Goal: Task Accomplishment & Management: Complete application form

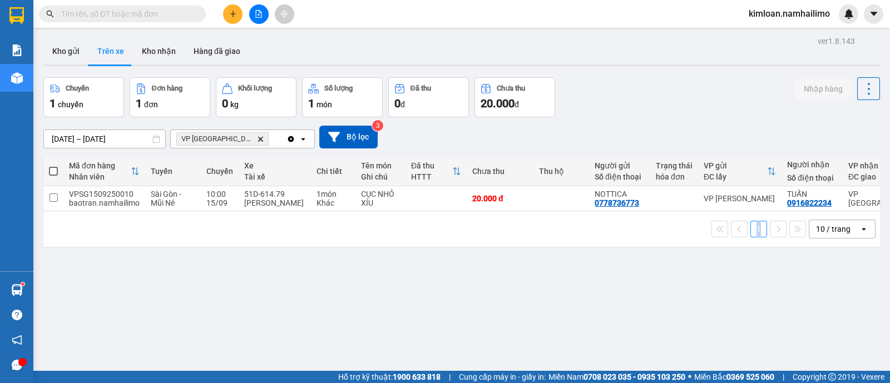
scroll to position [0, 71]
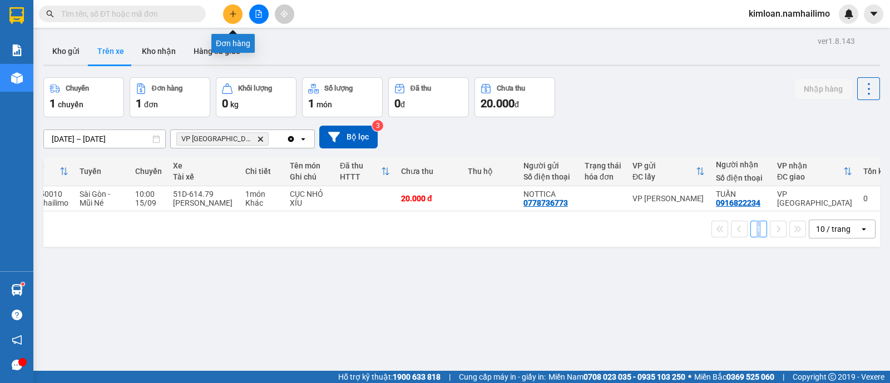
click at [228, 13] on button at bounding box center [232, 13] width 19 height 19
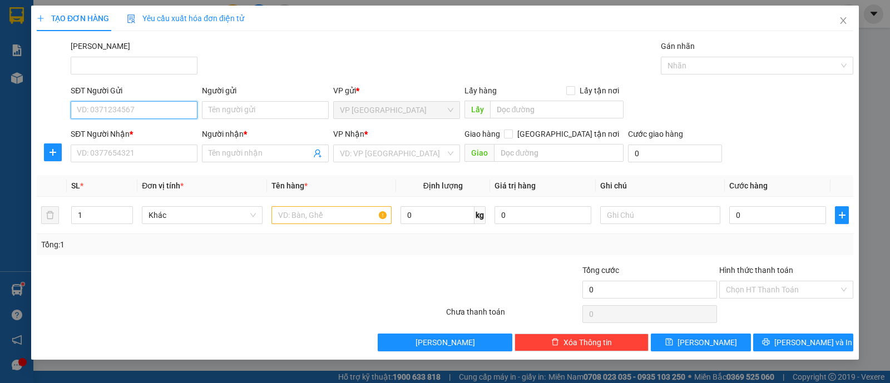
click at [162, 117] on input "SĐT Người Gửi" at bounding box center [134, 110] width 127 height 18
click at [156, 112] on input "SĐT Người Gửi" at bounding box center [134, 110] width 127 height 18
type input "0987049230"
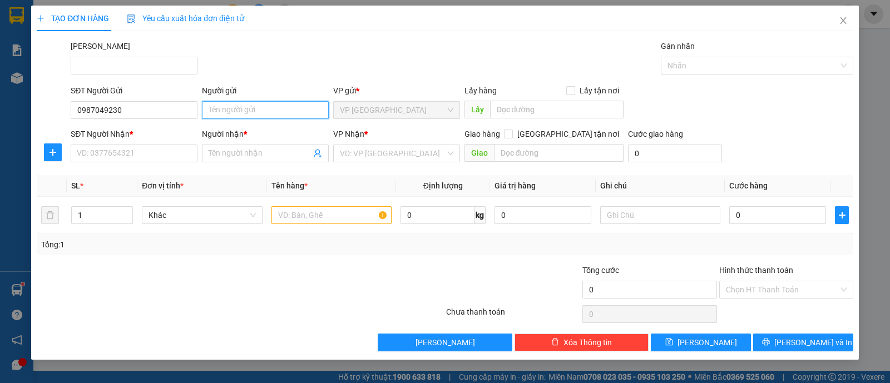
click at [234, 113] on input "Người gửi" at bounding box center [265, 110] width 127 height 18
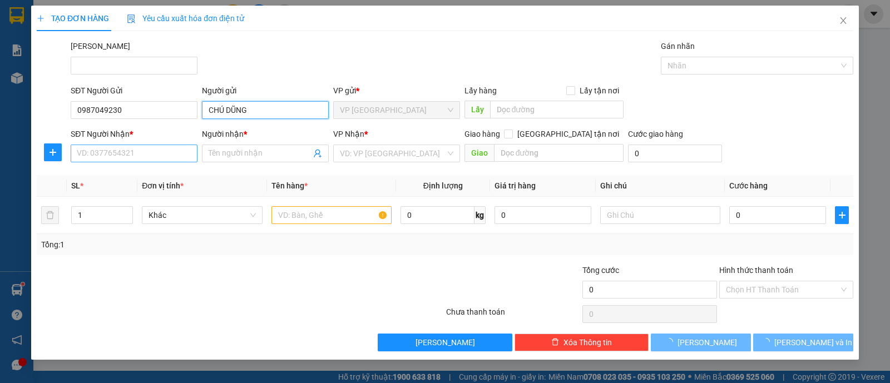
type input "CHÚ DŨNG"
click at [143, 159] on input "SĐT Người Nhận *" at bounding box center [134, 154] width 127 height 18
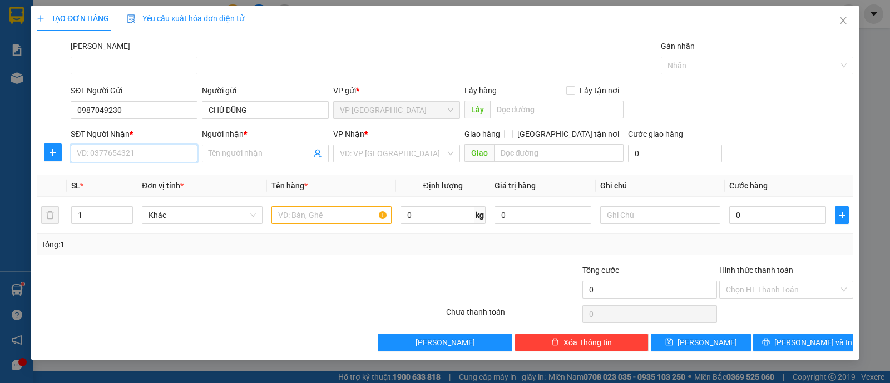
click at [164, 153] on input "SĐT Người Nhận *" at bounding box center [134, 154] width 127 height 18
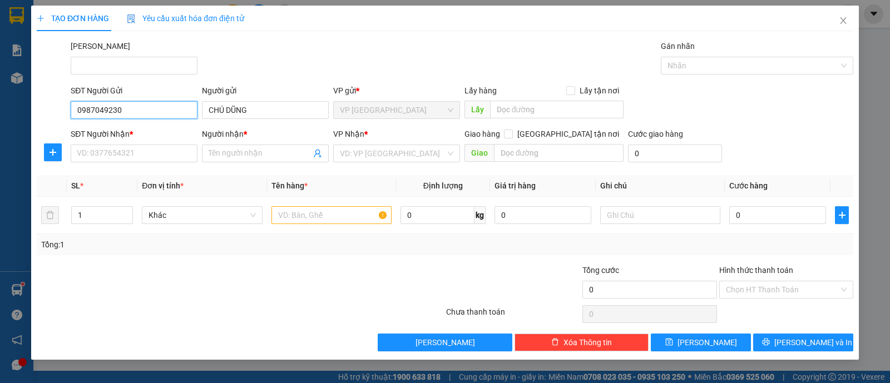
click at [153, 111] on input "0987049230" at bounding box center [134, 110] width 127 height 18
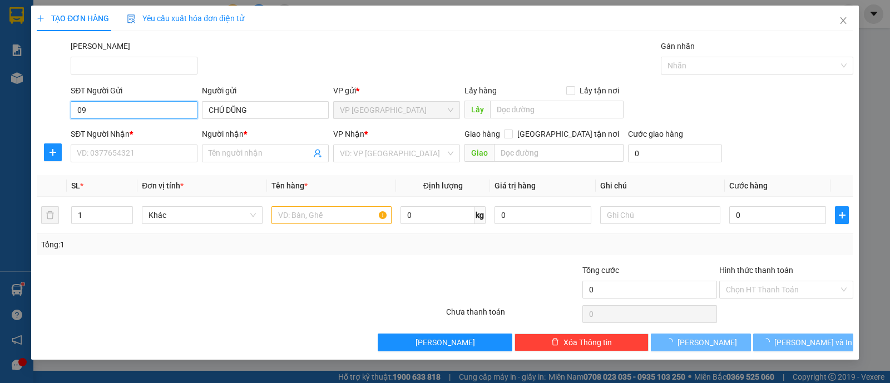
type input "0"
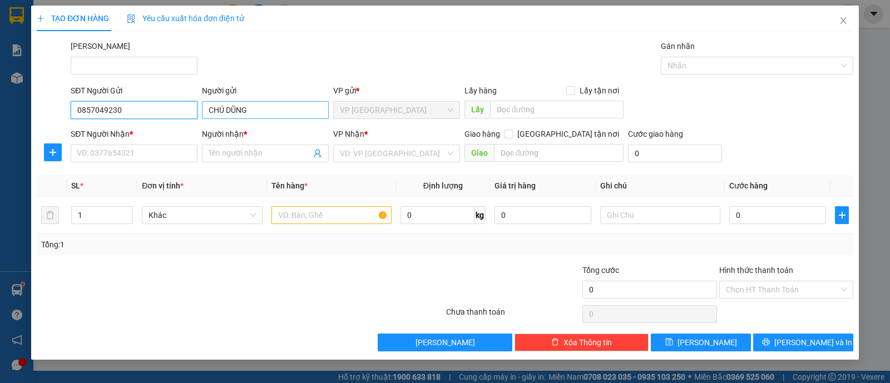
type input "0857049230"
click at [278, 110] on input "CHÚ DŨNG" at bounding box center [265, 110] width 127 height 18
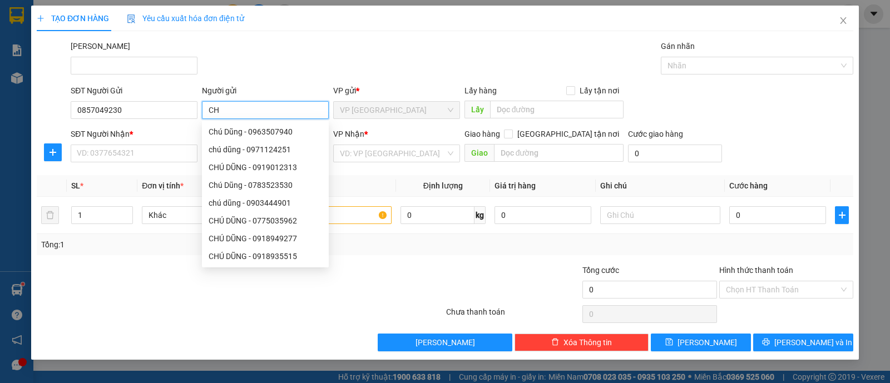
type input "C"
click at [150, 118] on input "0857049230" at bounding box center [134, 110] width 127 height 18
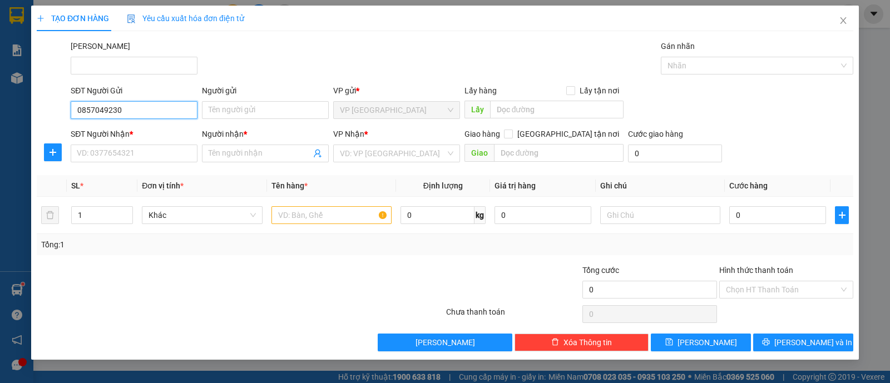
click at [133, 115] on input "0857049230" at bounding box center [134, 110] width 127 height 18
type input "0857049230"
click at [250, 104] on input "Người gửi" at bounding box center [265, 110] width 127 height 18
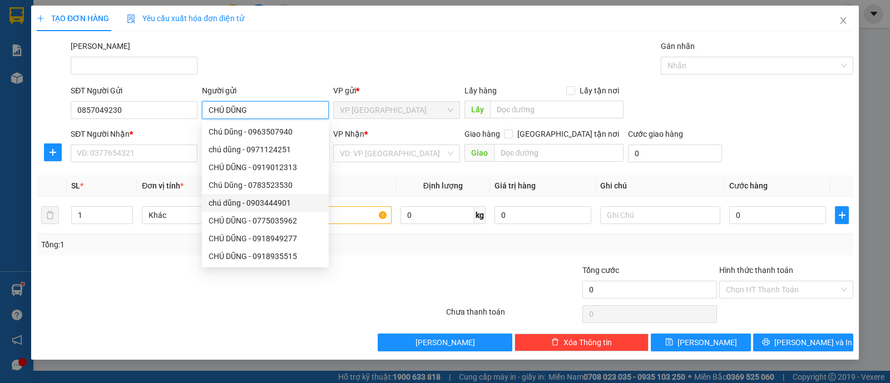
type input "CHÚ DŨNG"
click at [146, 290] on div at bounding box center [172, 283] width 273 height 39
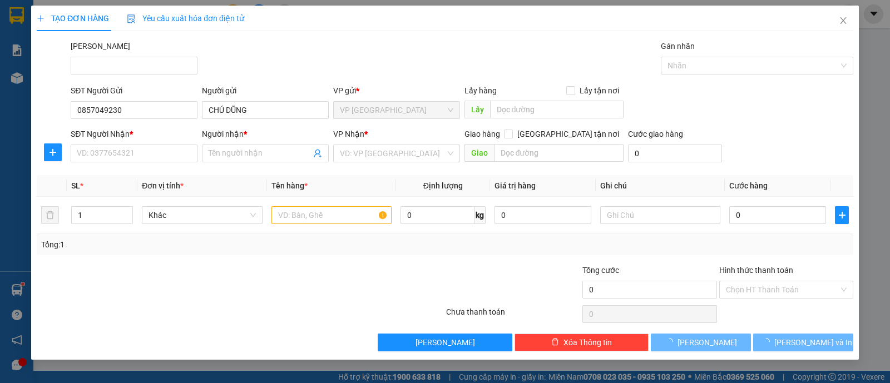
click at [147, 282] on div at bounding box center [172, 283] width 273 height 39
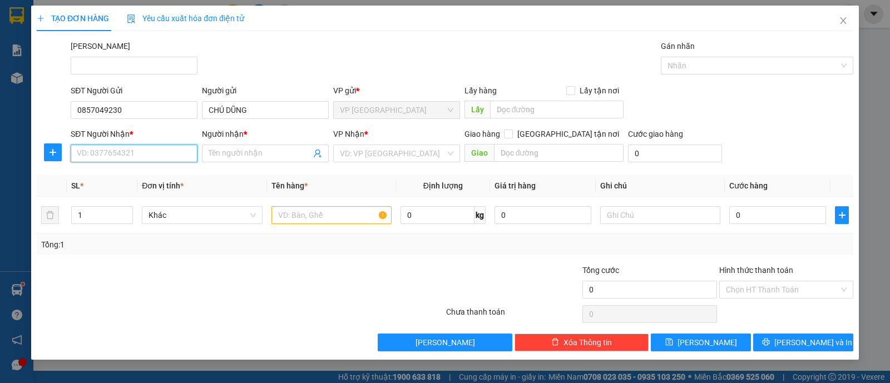
click at [118, 156] on input "SĐT Người Nhận *" at bounding box center [134, 154] width 127 height 18
type input "0347769744"
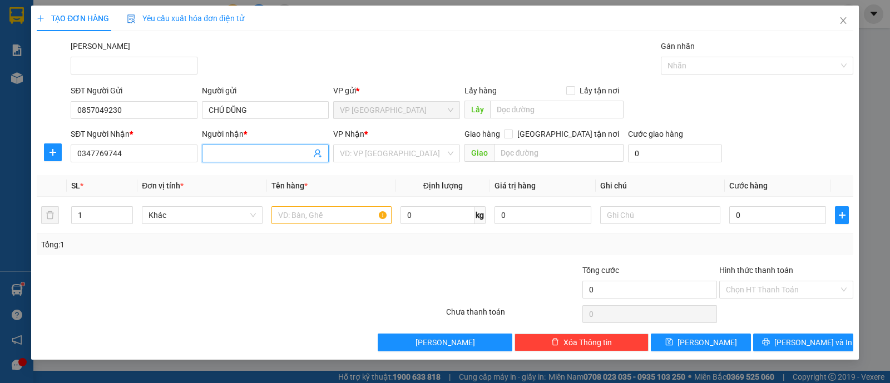
click at [267, 150] on input "Người nhận *" at bounding box center [259, 153] width 102 height 12
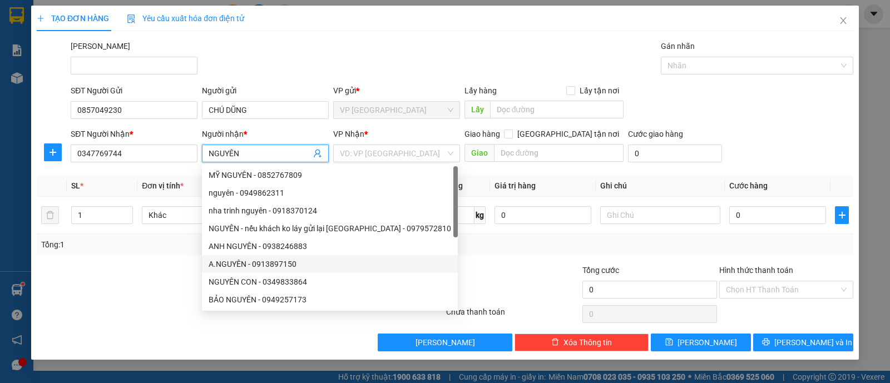
type input "NGUYÊN"
click at [479, 275] on div at bounding box center [513, 283] width 136 height 39
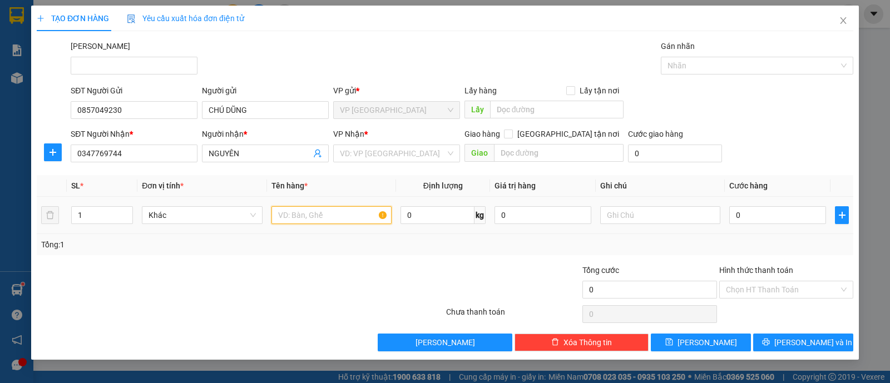
click at [312, 214] on input "text" at bounding box center [331, 215] width 120 height 18
click at [357, 150] on input "search" at bounding box center [393, 153] width 106 height 17
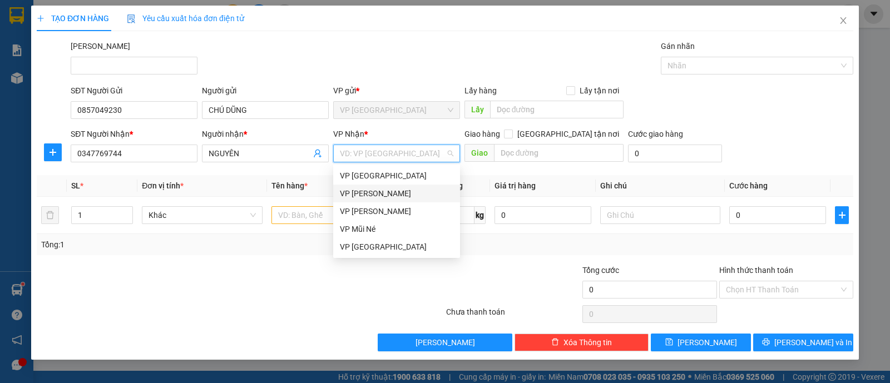
click at [367, 195] on div "VP [PERSON_NAME]" at bounding box center [396, 193] width 113 height 12
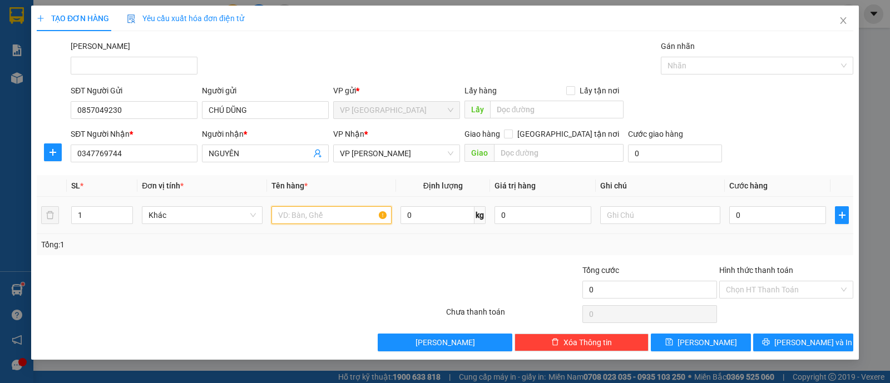
click at [326, 214] on input "text" at bounding box center [331, 215] width 120 height 18
type input "THÙNG XỐP ĐỒ ĂN"
click at [752, 214] on input "0" at bounding box center [777, 215] width 97 height 18
type input "003"
type input "3"
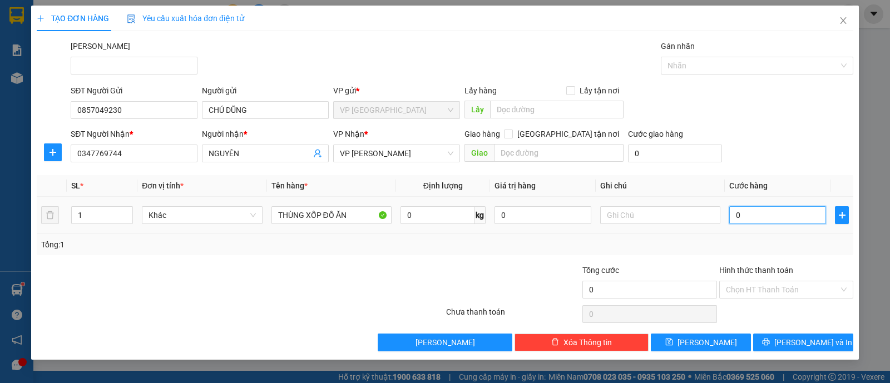
type input "3"
type input "0.030"
type input "30"
type input "30.000"
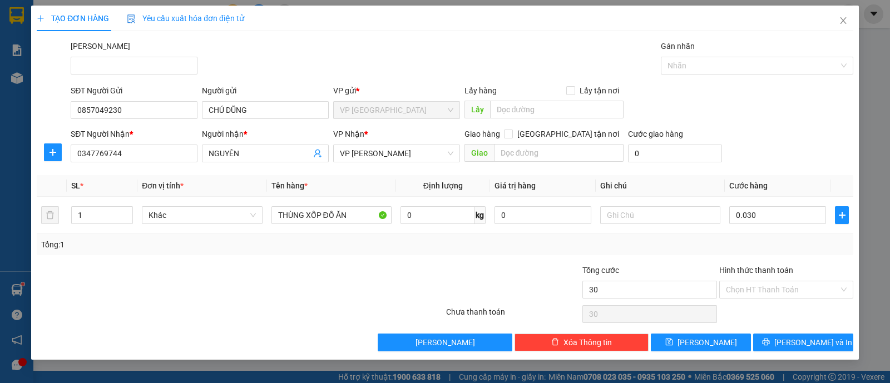
type input "30.000"
click at [754, 257] on div "Transit Pickup Surcharge Ids Transit Deliver Surcharge Ids Transit Deliver Surc…" at bounding box center [445, 195] width 816 height 311
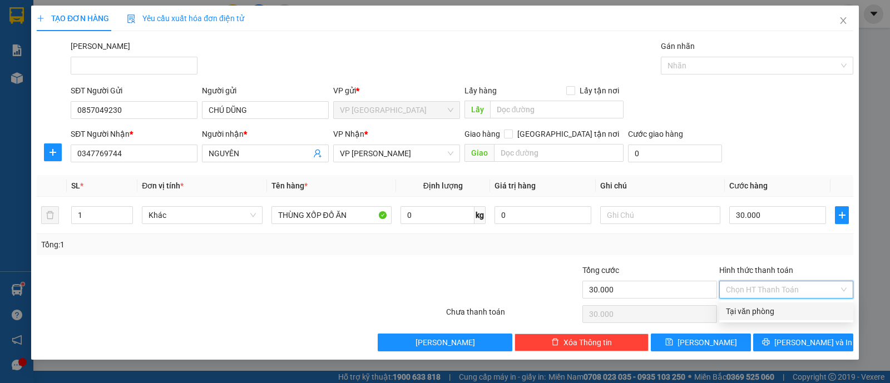
click at [774, 289] on input "Hình thức thanh toán" at bounding box center [782, 289] width 113 height 17
click at [764, 315] on div "Tại văn phòng" at bounding box center [786, 311] width 121 height 12
type input "0"
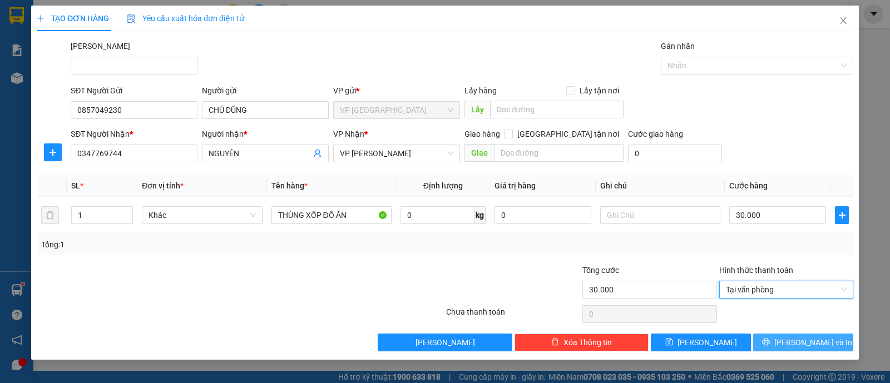
click at [799, 340] on span "[PERSON_NAME] và In" at bounding box center [813, 342] width 78 height 12
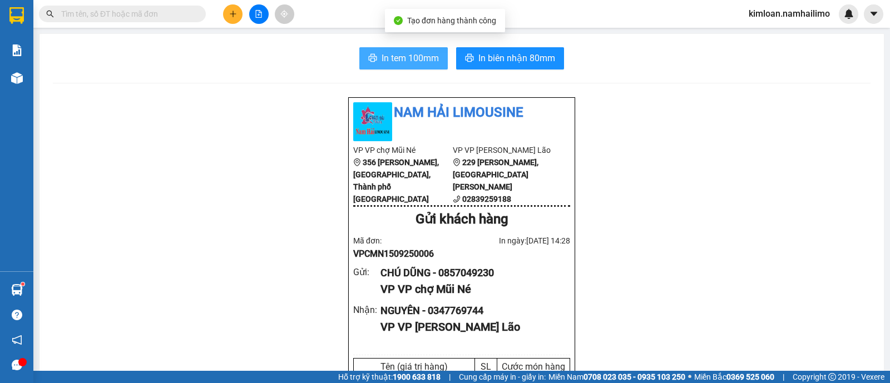
click at [409, 57] on span "In tem 100mm" at bounding box center [409, 58] width 57 height 14
click at [467, 319] on div "NGUYÊN - 0347769744" at bounding box center [470, 311] width 181 height 16
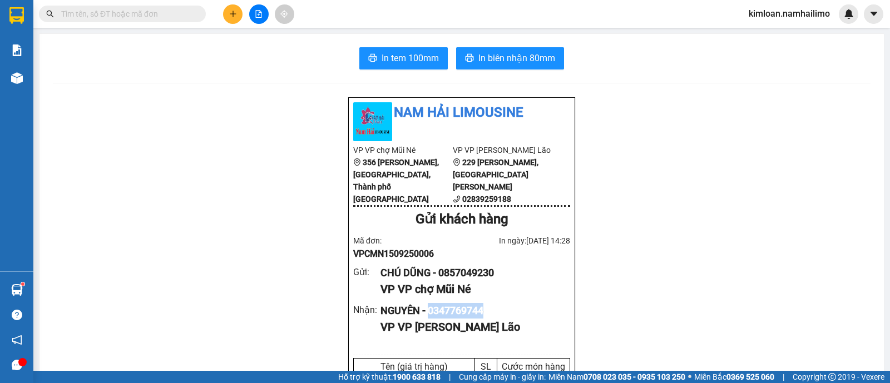
click at [467, 319] on div "NGUYÊN - 0347769744" at bounding box center [470, 311] width 181 height 16
copy div "0347769744"
click at [483, 57] on span "In biên nhận 80mm" at bounding box center [516, 58] width 77 height 14
click at [465, 319] on div "NGUYÊN - 0347769744" at bounding box center [470, 311] width 181 height 16
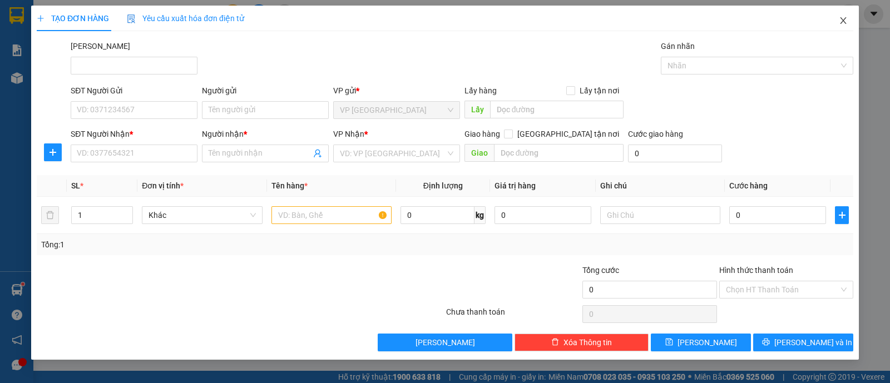
click at [846, 18] on icon "close" at bounding box center [842, 20] width 9 height 9
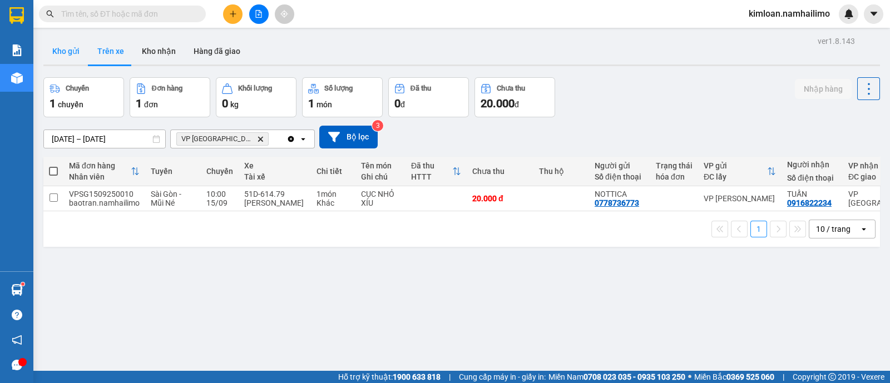
click at [71, 51] on button "Kho gửi" at bounding box center [65, 51] width 45 height 27
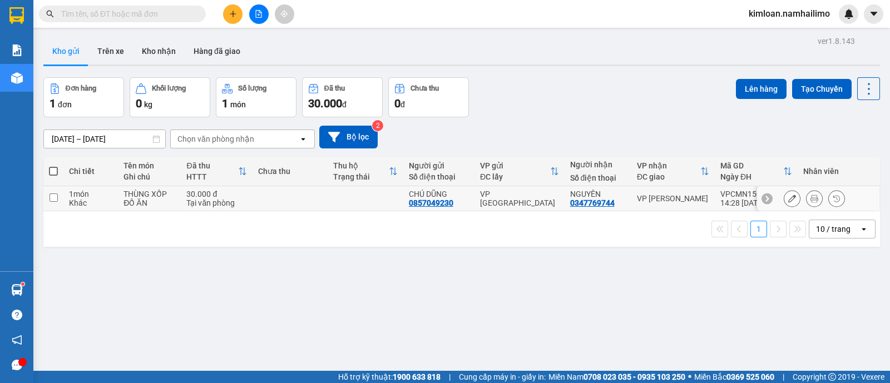
click at [53, 198] on input "checkbox" at bounding box center [53, 197] width 8 height 8
checkbox input "true"
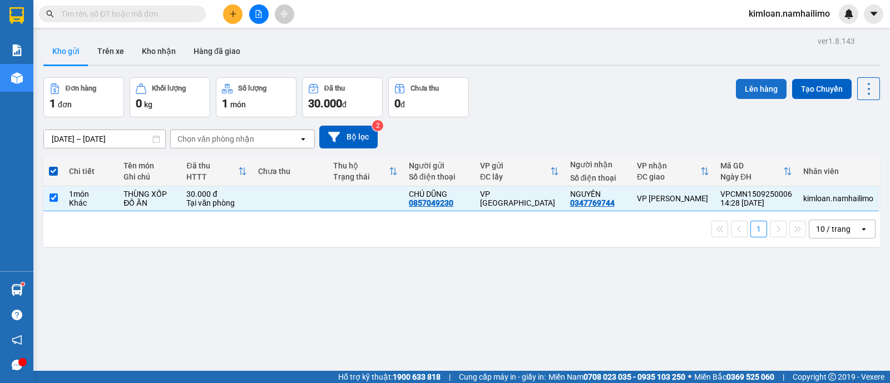
click at [745, 96] on button "Lên hàng" at bounding box center [761, 89] width 51 height 20
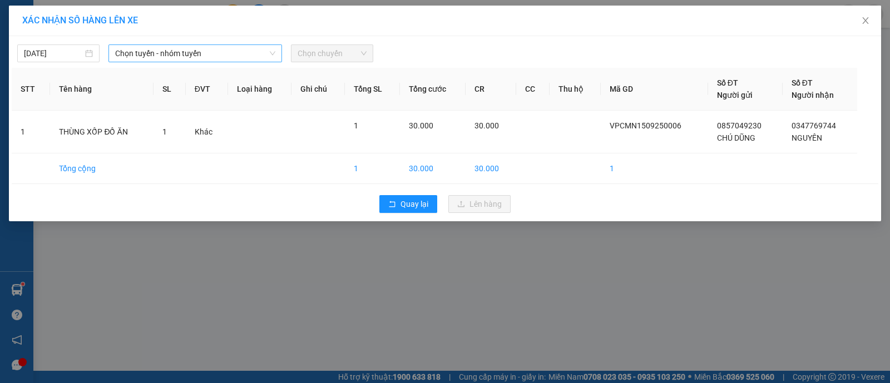
click at [141, 44] on div "[DATE] Chọn tuyến - nhóm tuyến Chọn chuyến" at bounding box center [445, 50] width 866 height 23
click at [151, 55] on span "Chọn tuyến - nhóm tuyến" at bounding box center [195, 53] width 160 height 17
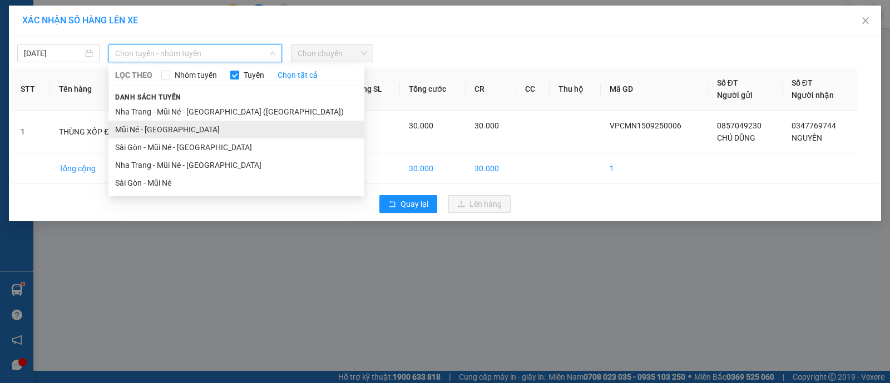
click at [150, 126] on li "Mũi Né - [GEOGRAPHIC_DATA]" at bounding box center [236, 130] width 256 height 18
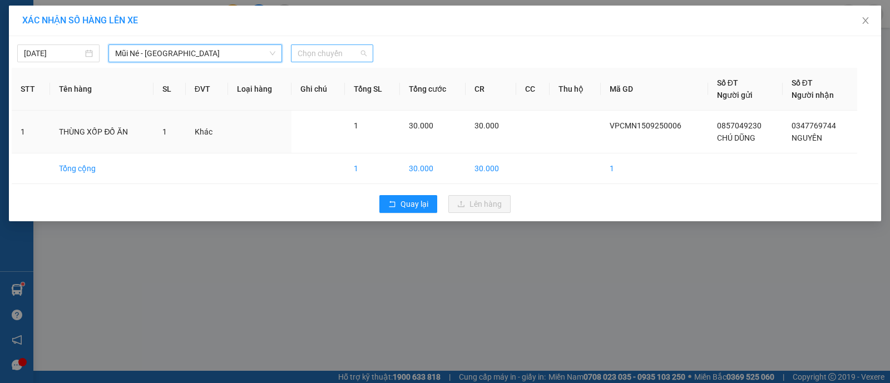
click at [312, 57] on span "Chọn chuyến" at bounding box center [331, 53] width 69 height 17
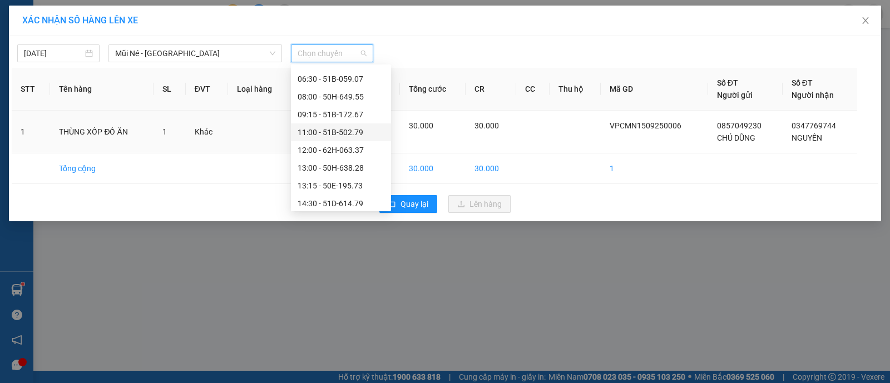
scroll to position [69, 0]
click at [331, 188] on div "14:30 - 51D-614.79" at bounding box center [340, 184] width 87 height 12
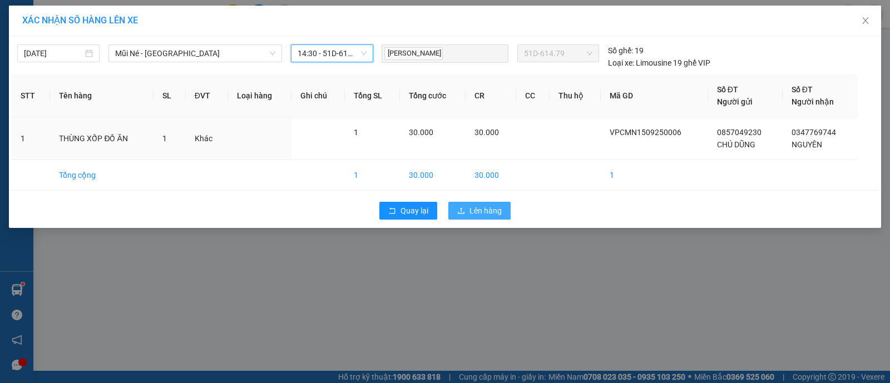
click at [474, 207] on span "Lên hàng" at bounding box center [485, 211] width 32 height 12
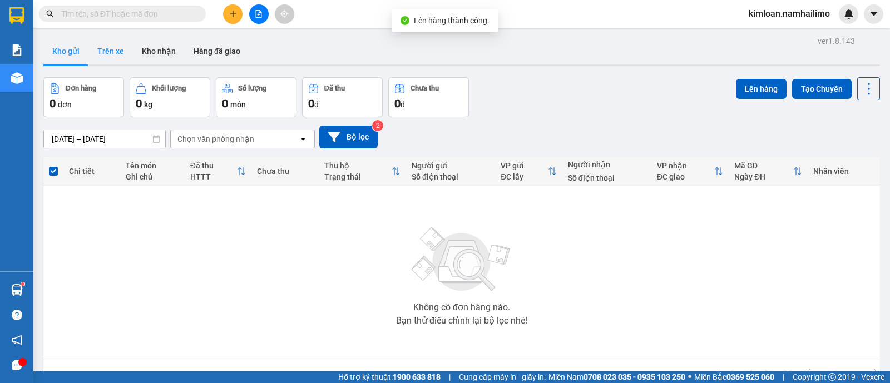
click at [108, 48] on button "Trên xe" at bounding box center [110, 51] width 44 height 27
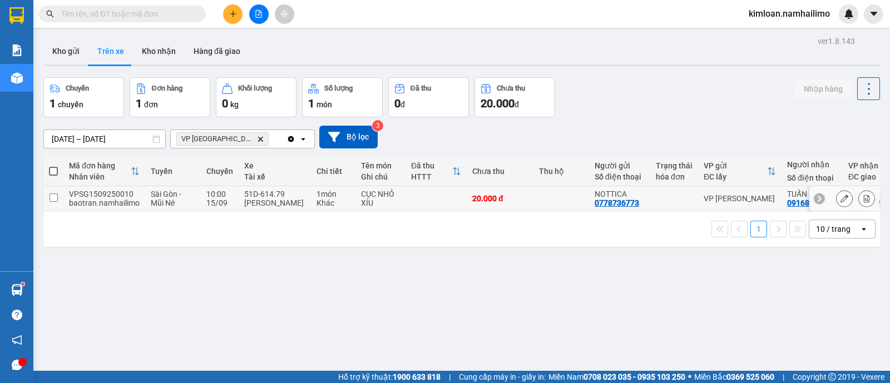
click at [62, 198] on td at bounding box center [53, 198] width 20 height 25
checkbox input "true"
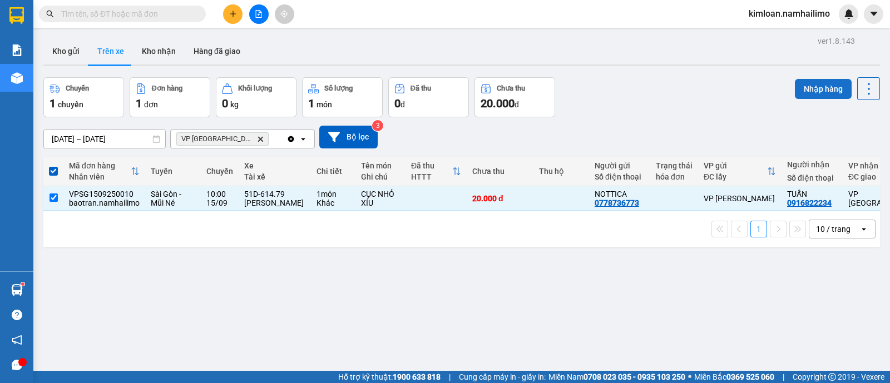
click at [806, 87] on button "Nhập hàng" at bounding box center [823, 89] width 57 height 20
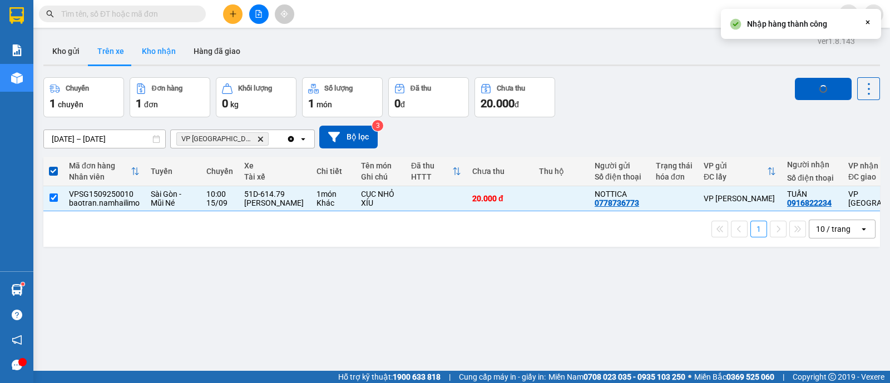
click at [170, 51] on button "Kho nhận" at bounding box center [159, 51] width 52 height 27
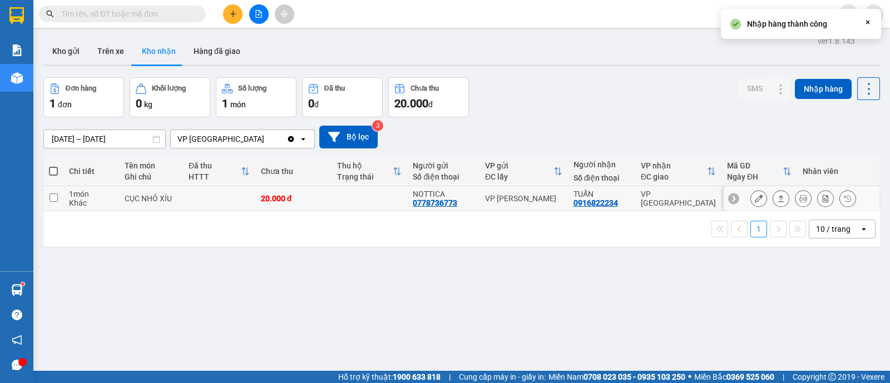
click at [82, 195] on div "1 món" at bounding box center [91, 194] width 44 height 9
checkbox input "true"
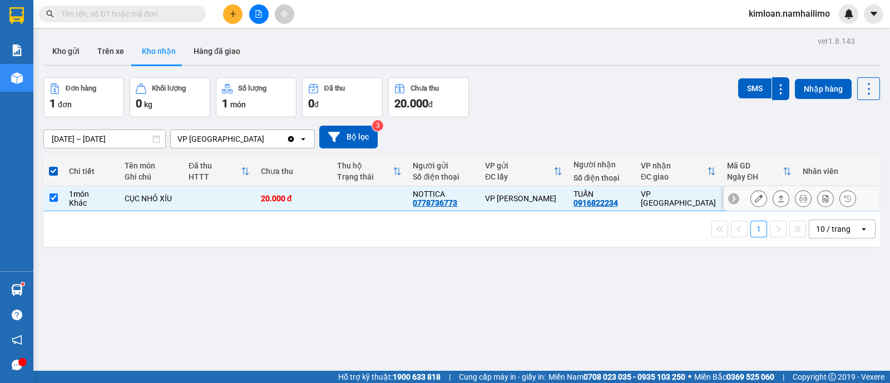
click at [752, 199] on button at bounding box center [759, 198] width 16 height 19
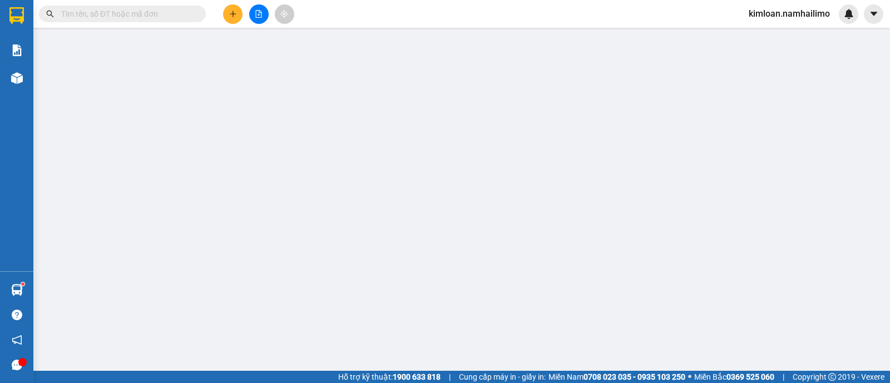
type input "0778736773"
type input "NOTTICA"
type input "0916822234"
type input "TUẤN"
type input "20.000"
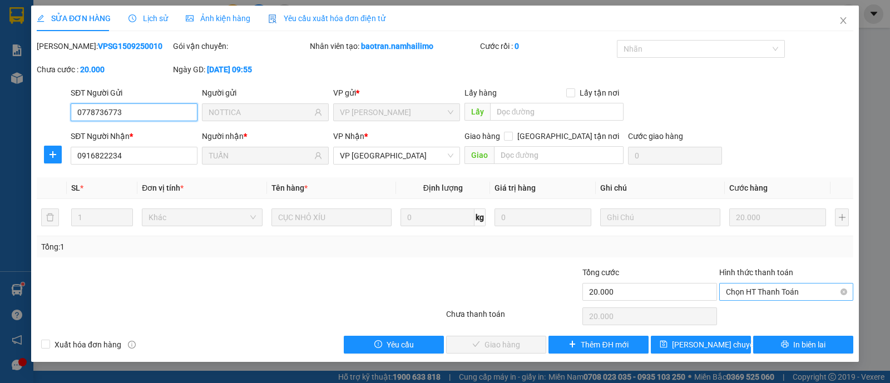
drag, startPoint x: 773, startPoint y: 287, endPoint x: 772, endPoint y: 295, distance: 8.0
click at [774, 287] on span "Chọn HT Thanh Toán" at bounding box center [786, 292] width 121 height 17
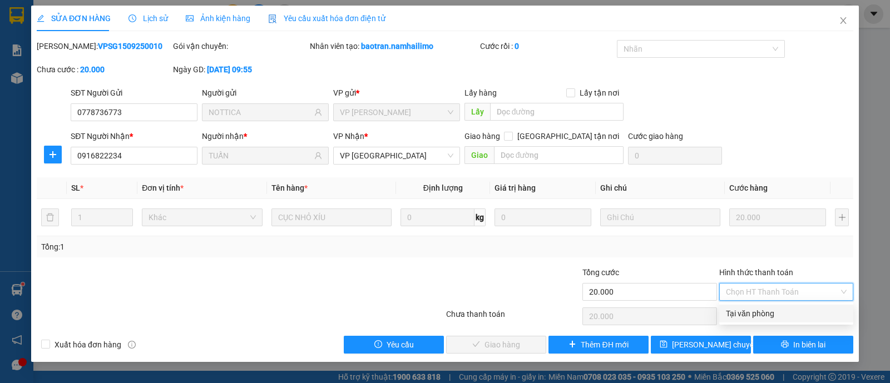
click at [768, 310] on div "Tại văn phòng" at bounding box center [786, 313] width 121 height 12
type input "0"
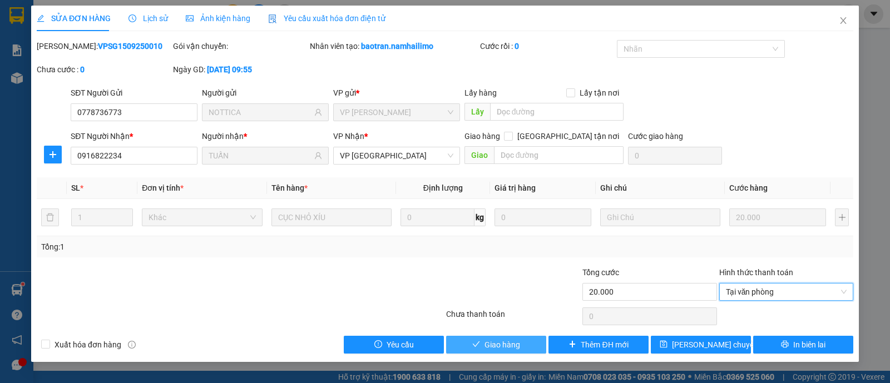
click at [467, 342] on button "Giao hàng" at bounding box center [496, 345] width 100 height 18
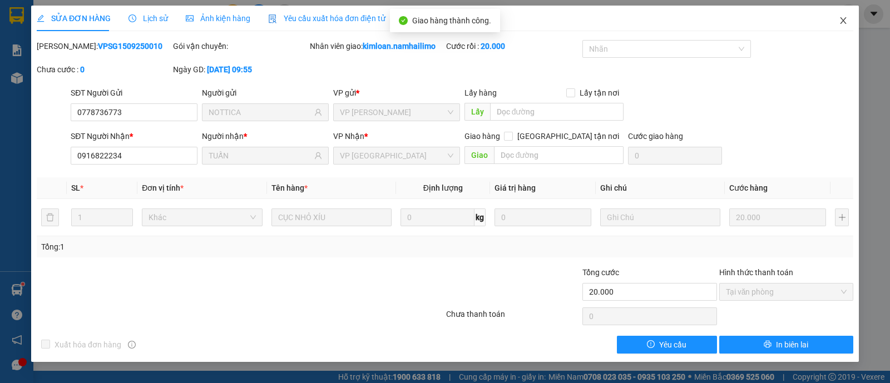
click at [841, 25] on icon "close" at bounding box center [842, 20] width 9 height 9
